Goal: Task Accomplishment & Management: Manage account settings

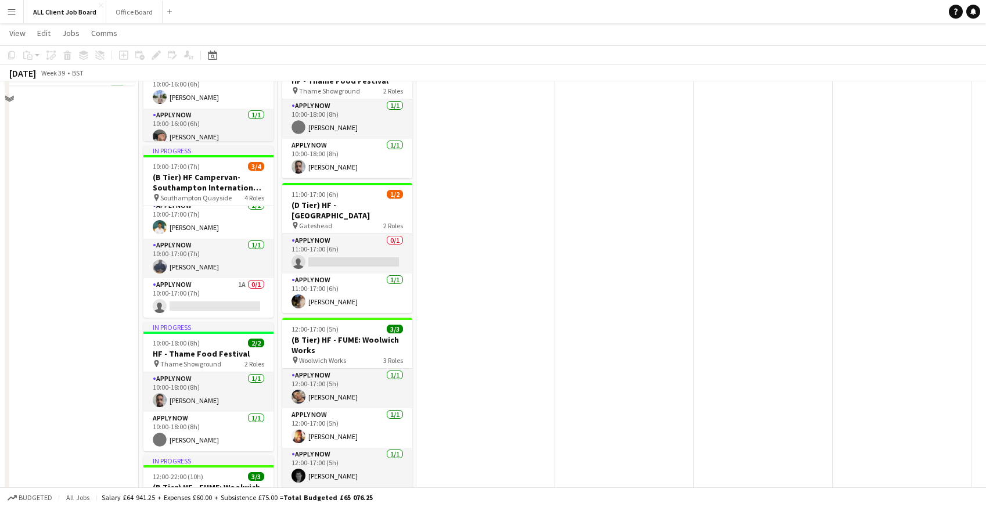
scroll to position [1337, 0]
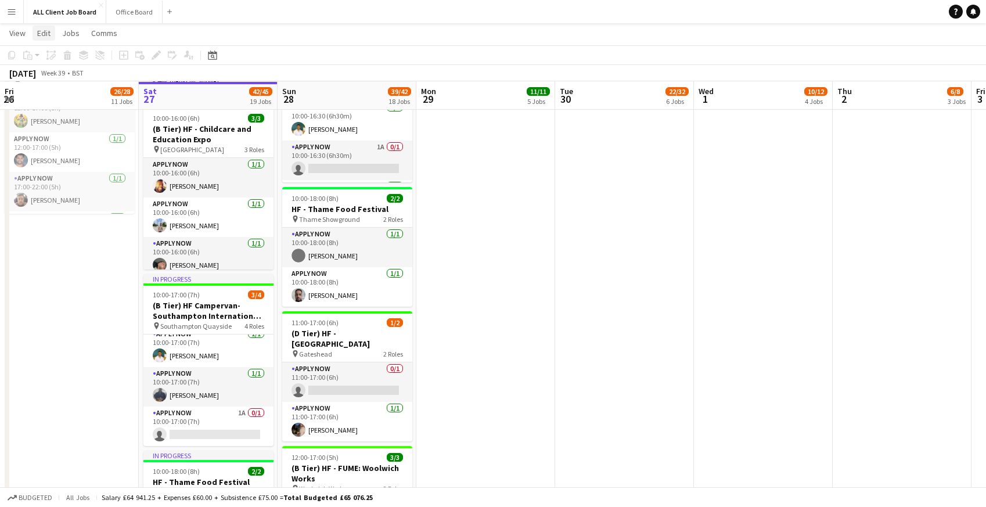
click at [48, 31] on span "Edit" at bounding box center [43, 33] width 13 height 10
click at [20, 33] on span "View" at bounding box center [17, 33] width 16 height 10
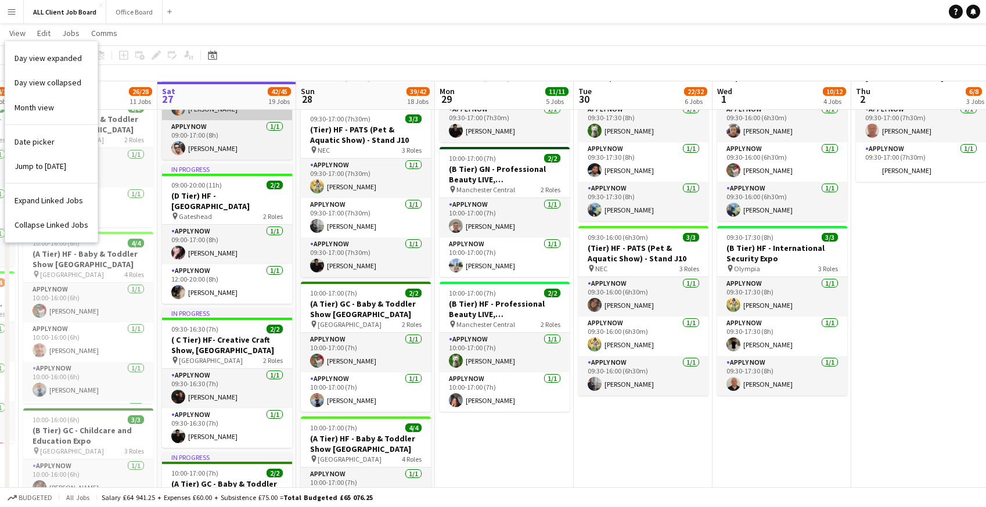
scroll to position [482, 0]
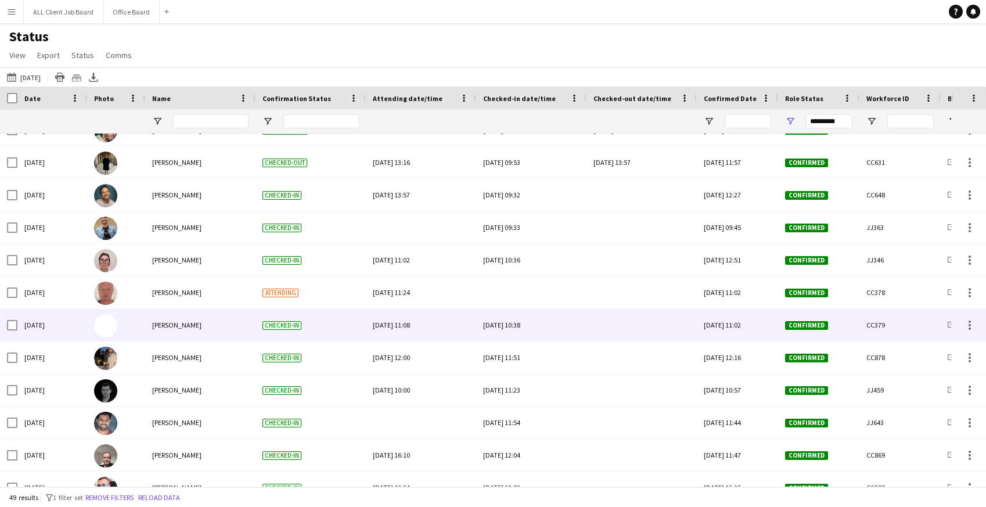
scroll to position [1060, 0]
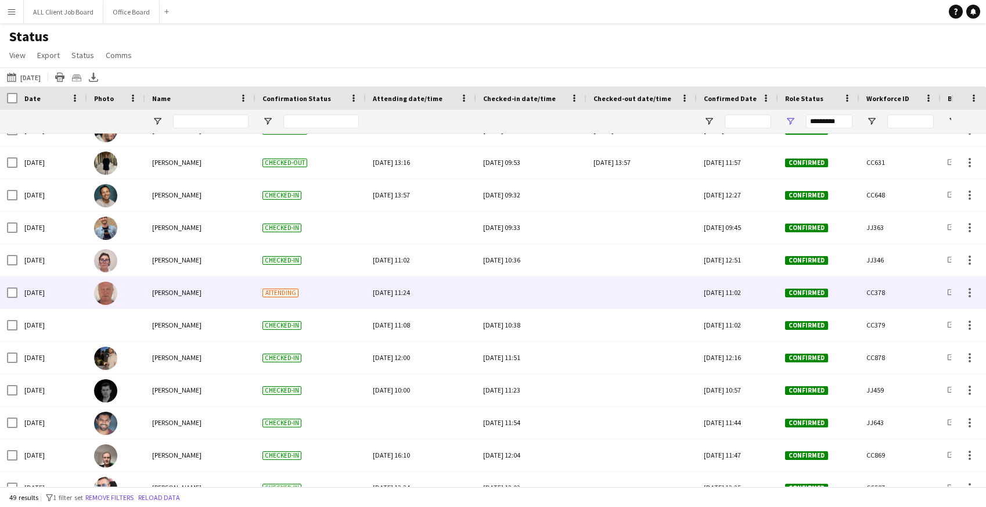
click at [510, 296] on div at bounding box center [531, 292] width 96 height 32
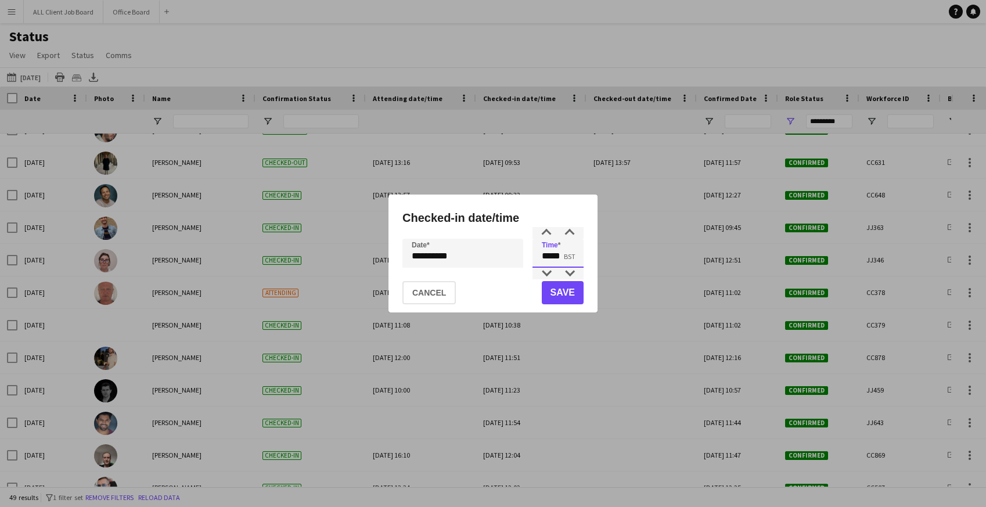
drag, startPoint x: 543, startPoint y: 254, endPoint x: 596, endPoint y: 257, distance: 52.9
click at [596, 257] on div "**********" at bounding box center [492, 254] width 209 height 118
type input "*****"
click at [559, 286] on button "Save" at bounding box center [563, 292] width 42 height 23
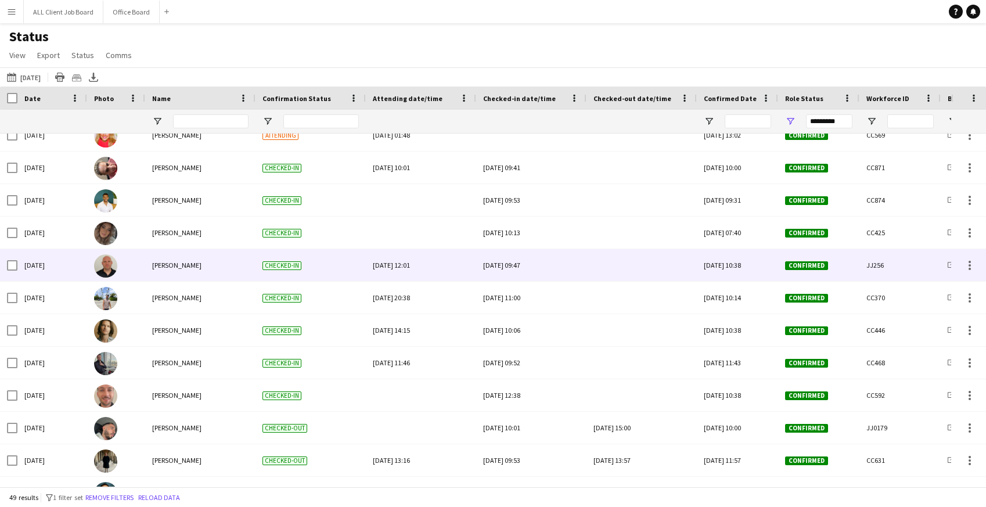
scroll to position [668, 0]
